Goal: Task Accomplishment & Management: Manage account settings

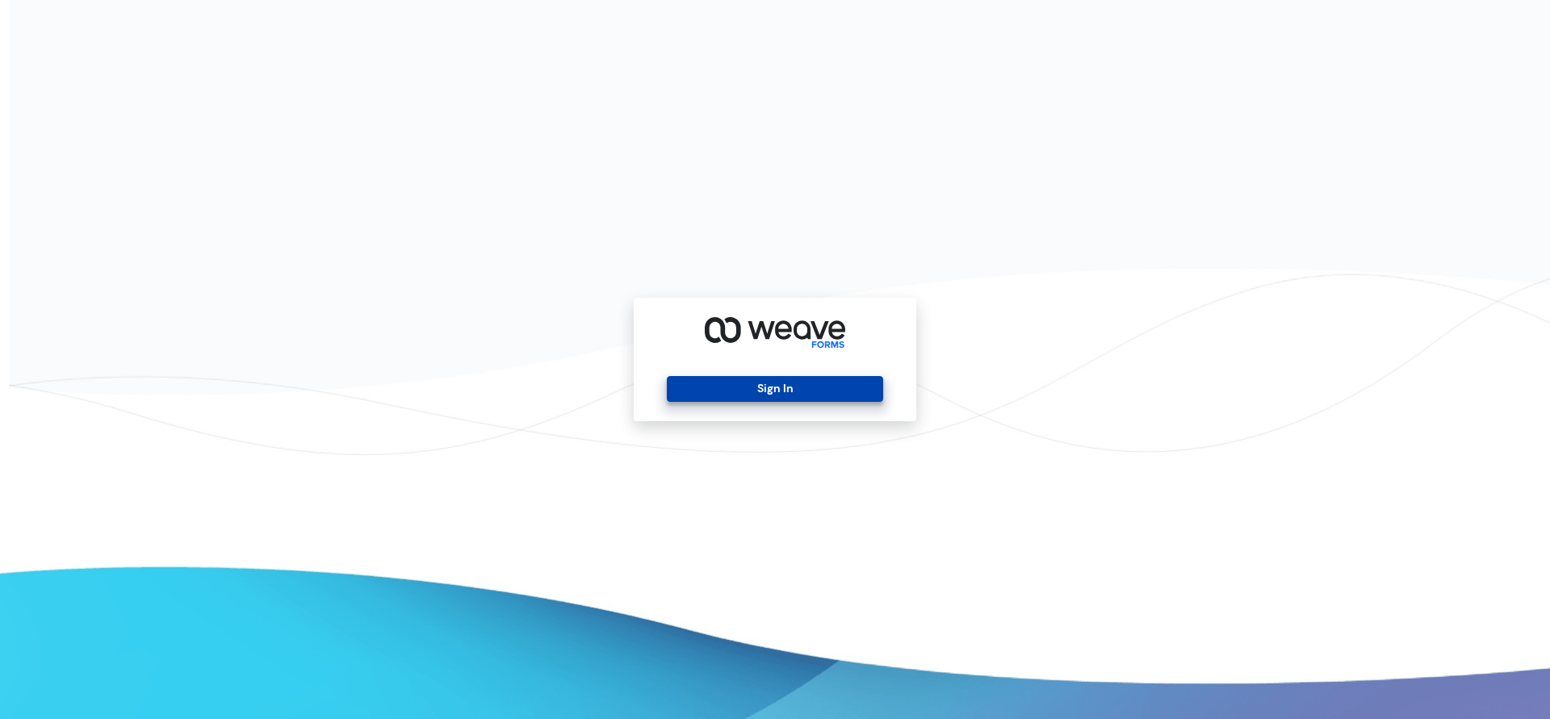
click at [860, 388] on button "Sign In" at bounding box center [775, 389] width 216 height 26
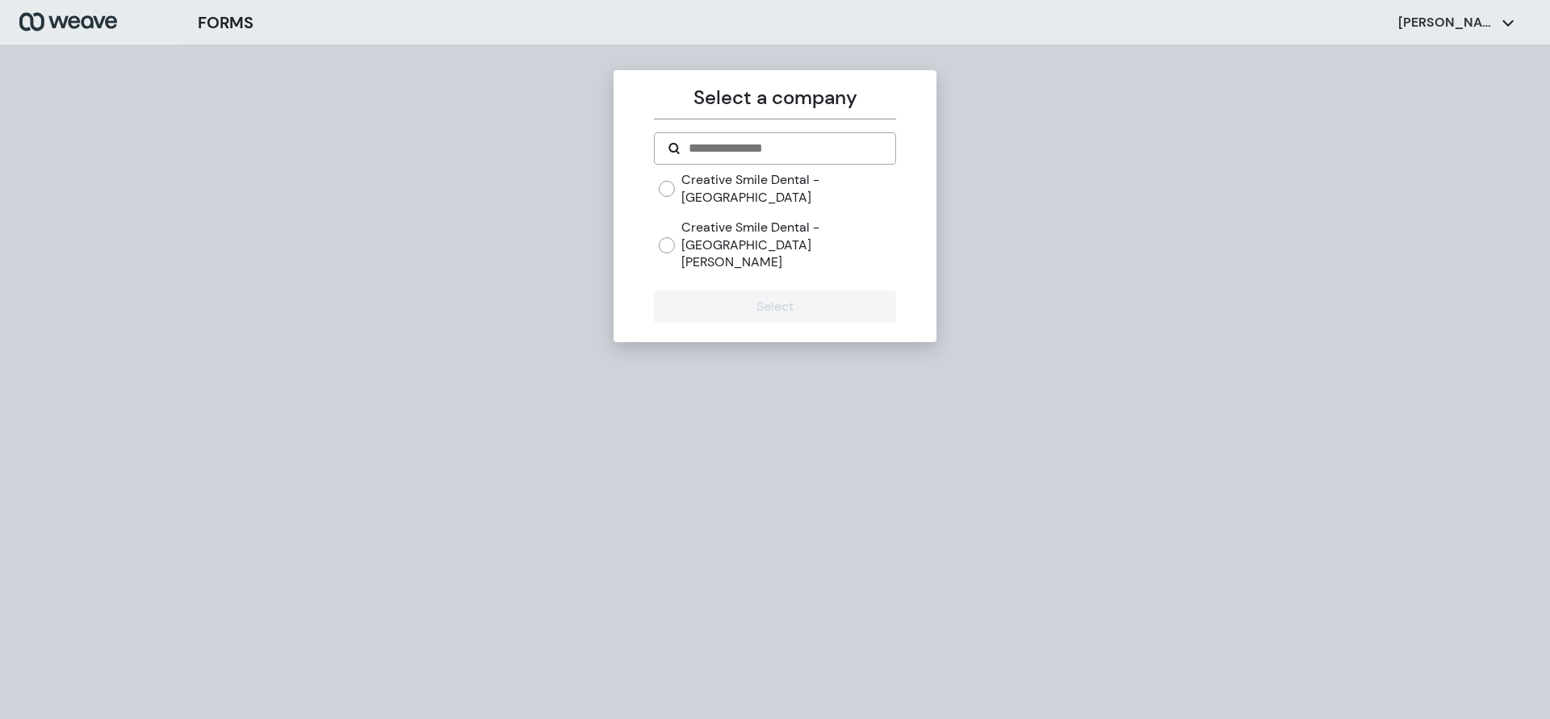
click at [681, 224] on div "Creative Smile Dental - [GEOGRAPHIC_DATA][PERSON_NAME]" at bounding box center [777, 245] width 237 height 52
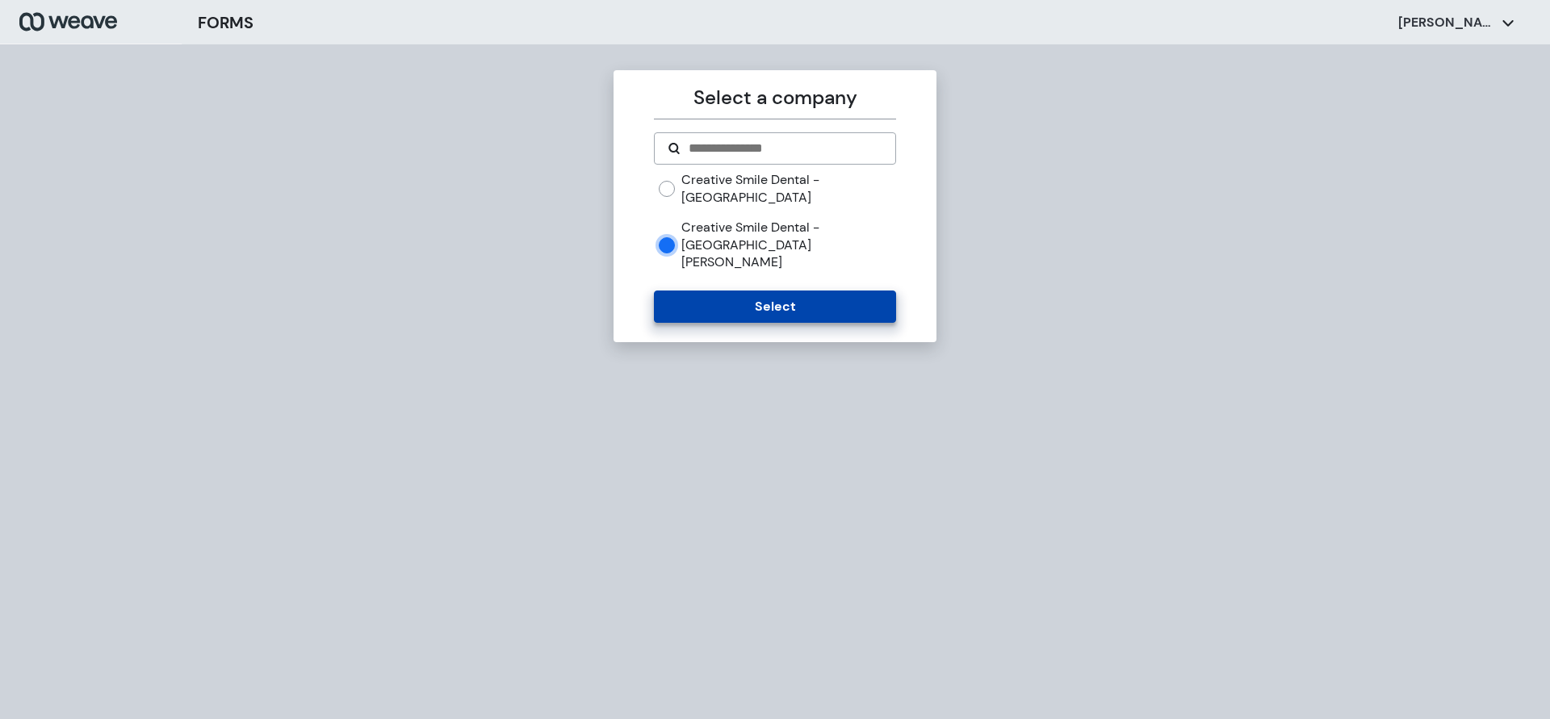
click at [702, 291] on button "Select" at bounding box center [774, 307] width 241 height 32
